Goal: Transaction & Acquisition: Purchase product/service

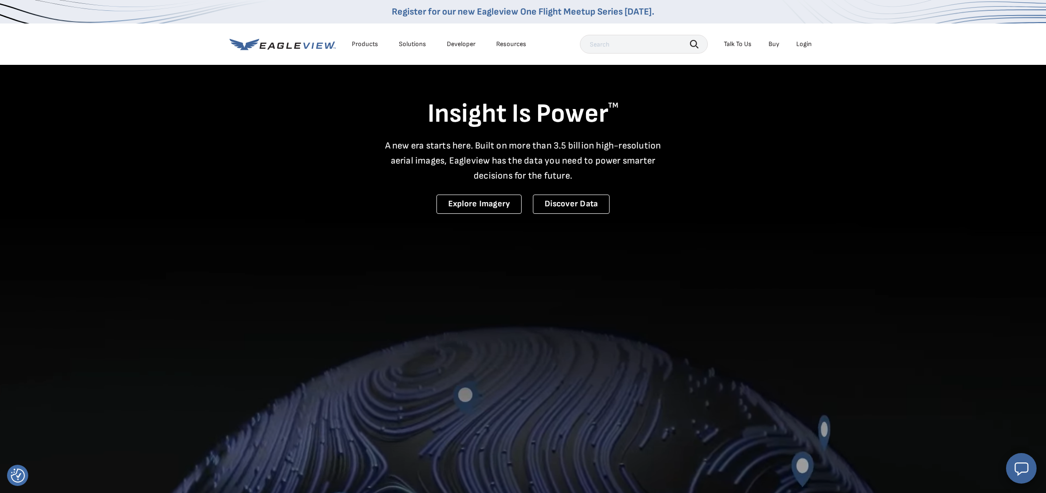
click at [807, 44] on div "Login" at bounding box center [804, 44] width 16 height 8
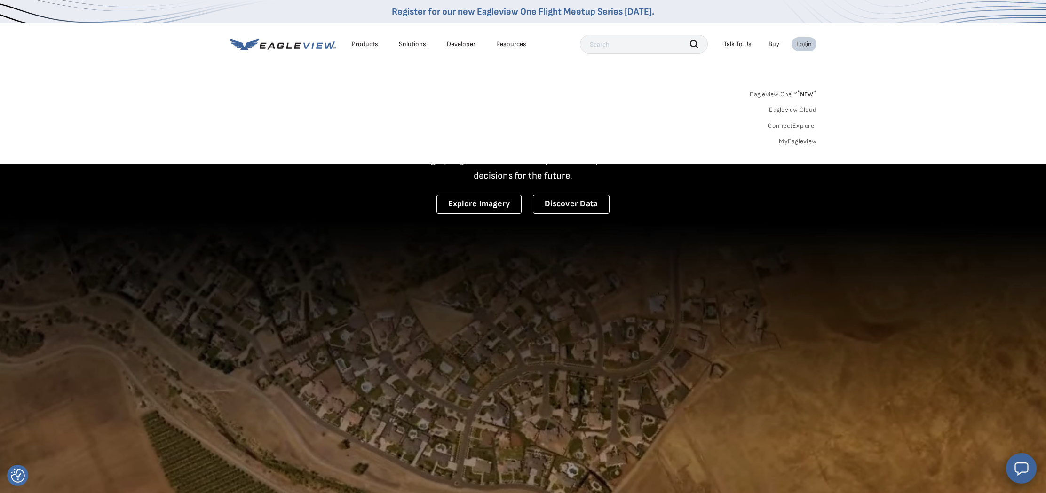
click at [798, 91] on sup "*" at bounding box center [798, 93] width 3 height 8
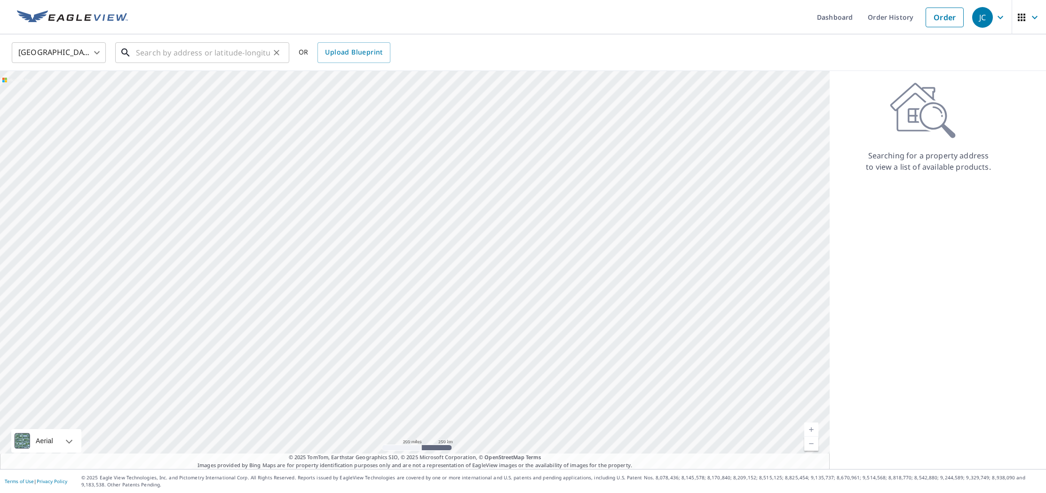
click at [223, 61] on input "text" at bounding box center [203, 53] width 134 height 26
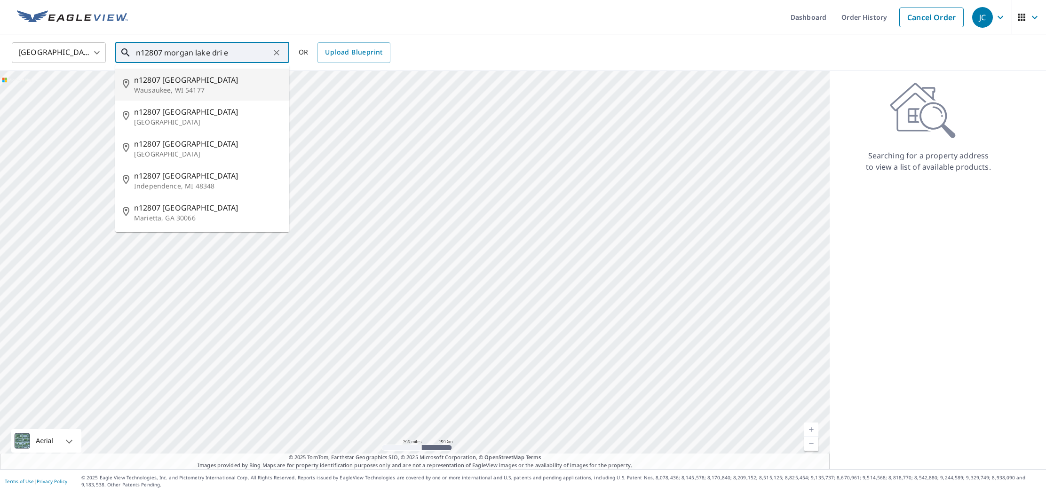
click at [161, 86] on p "Wausaukee, WI 54177" at bounding box center [208, 90] width 148 height 9
type input "n12807 Morgan Lake Dr Wausaukee, WI 54177"
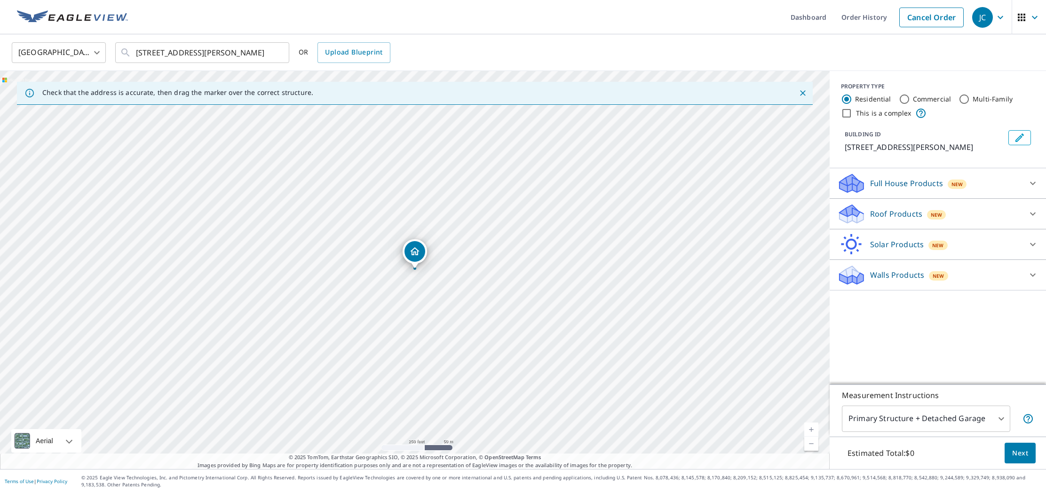
click at [911, 219] on div "Roof Products New" at bounding box center [929, 214] width 184 height 22
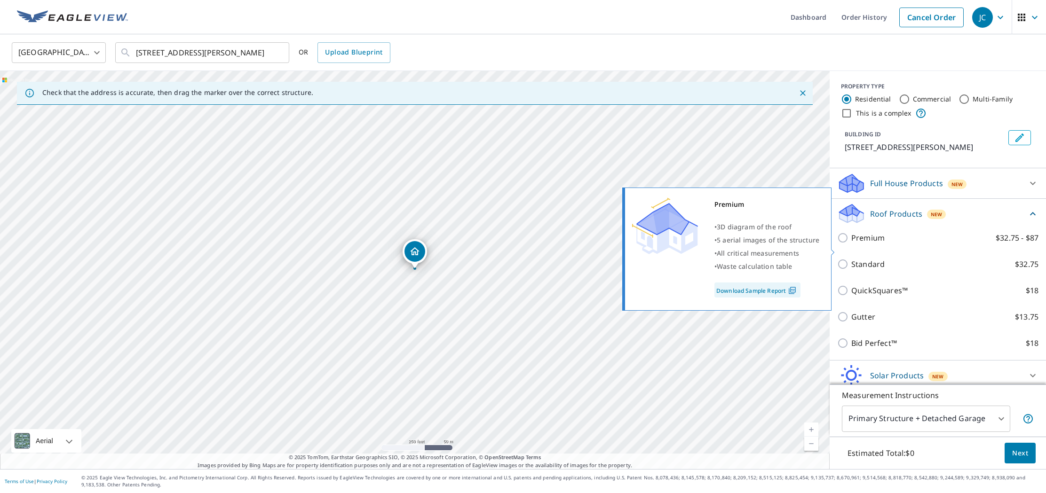
click at [847, 244] on input "Premium $32.75 - $87" at bounding box center [844, 237] width 14 height 11
checkbox input "true"
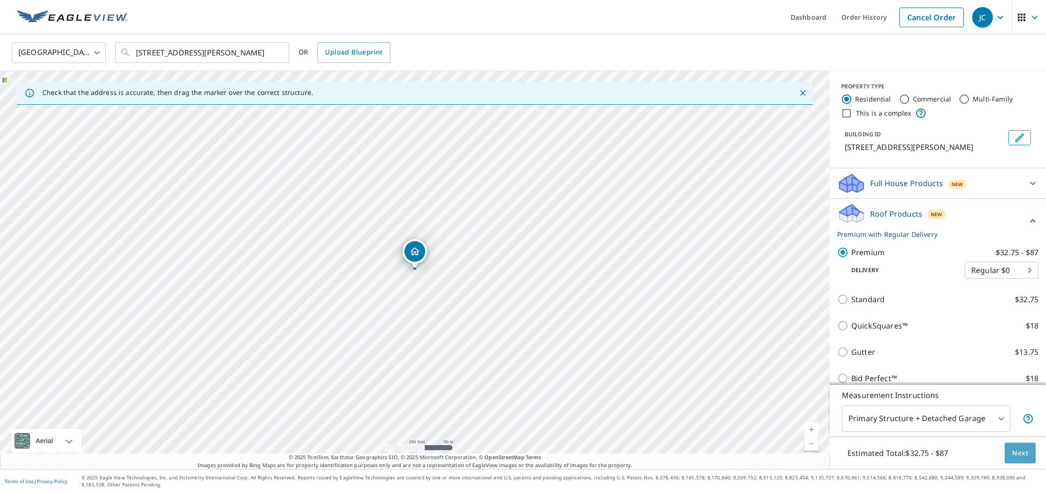
click at [1026, 460] on button "Next" at bounding box center [1020, 453] width 31 height 21
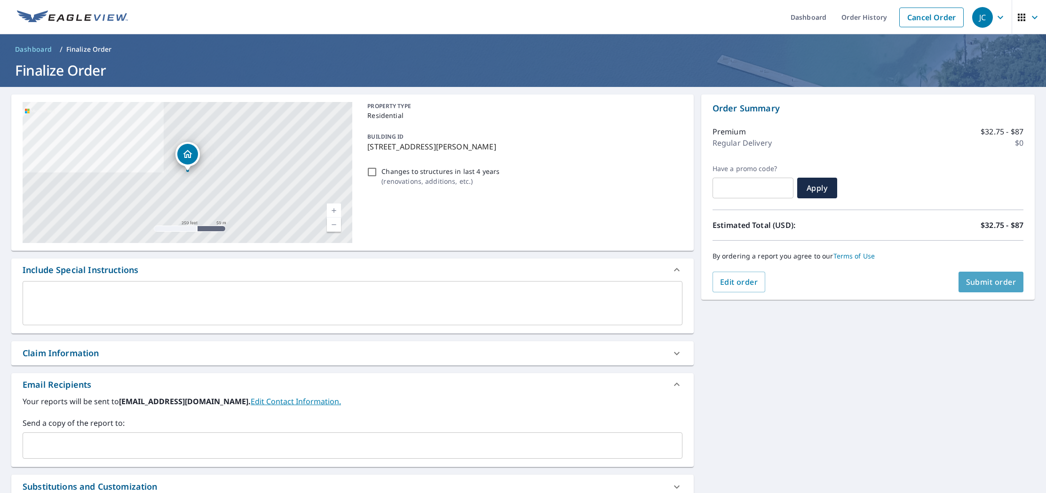
click at [983, 280] on span "Submit order" at bounding box center [991, 282] width 50 height 10
